Goal: Task Accomplishment & Management: Manage account settings

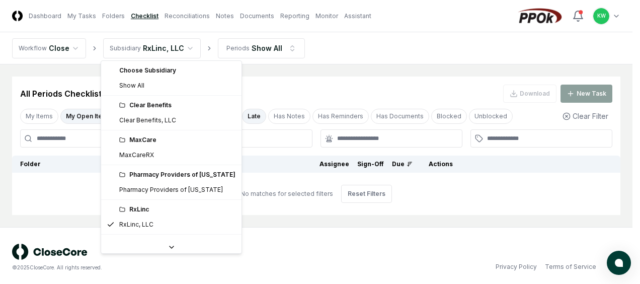
click at [187, 49] on html "CloseCore Dashboard My Tasks Folders Checklist Reconciliations Notes Documents …" at bounding box center [320, 143] width 640 height 287
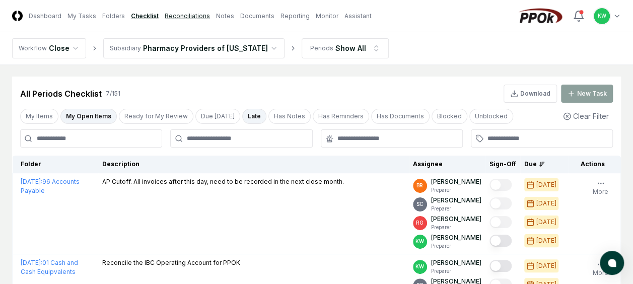
click at [185, 16] on link "Reconciliations" at bounding box center [187, 16] width 45 height 9
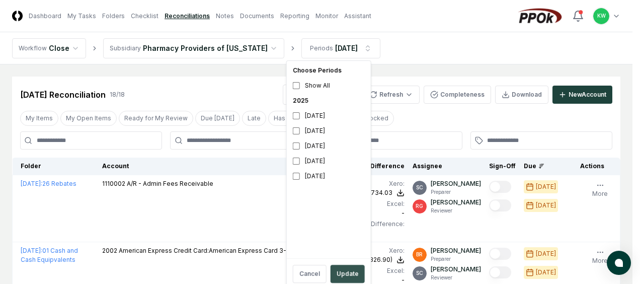
click at [340, 269] on button "Update" at bounding box center [348, 274] width 34 height 18
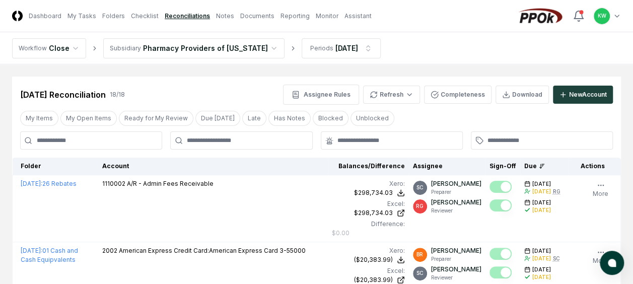
click at [491, 50] on nav "Workflow Close Subsidiary Pharmacy Providers of [US_STATE] Periods [DATE]" at bounding box center [316, 48] width 633 height 32
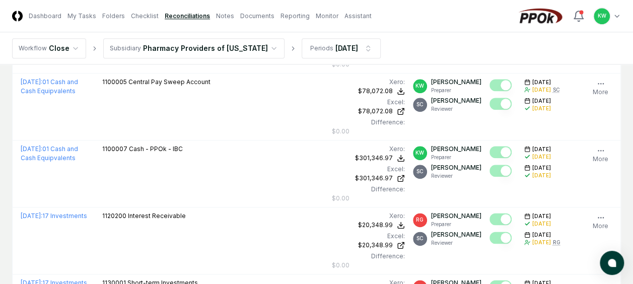
scroll to position [544, 0]
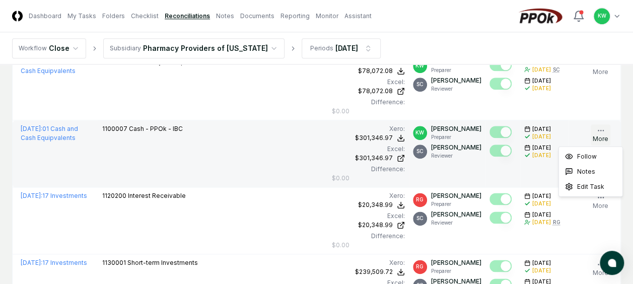
click at [597, 131] on icon "button" at bounding box center [601, 130] width 8 height 8
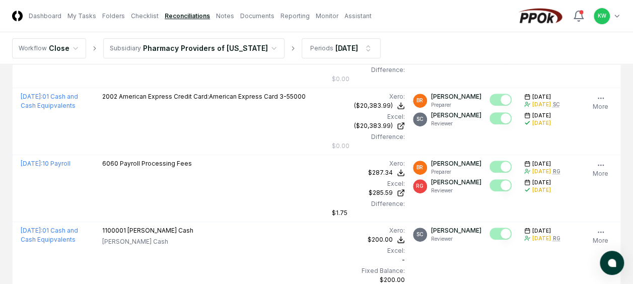
scroll to position [0, 0]
